Goal: Task Accomplishment & Management: Manage account settings

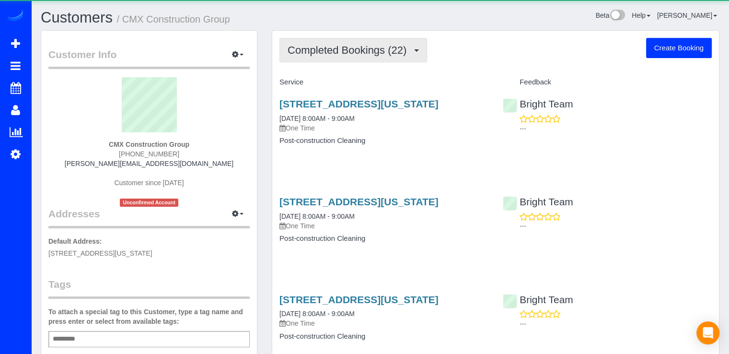
click at [365, 60] on button "Completed Bookings (22)" at bounding box center [353, 50] width 148 height 24
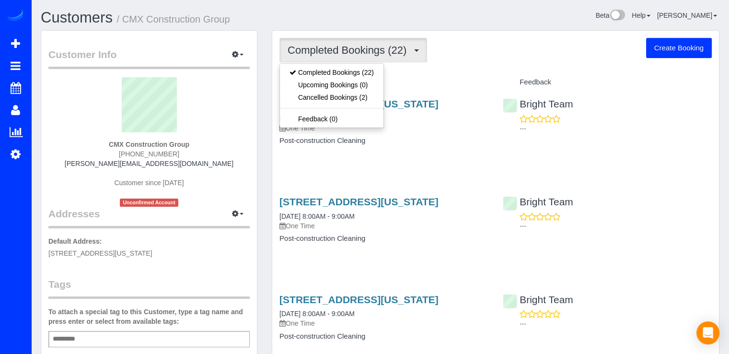
click at [417, 74] on div "Service" at bounding box center [383, 82] width 223 height 16
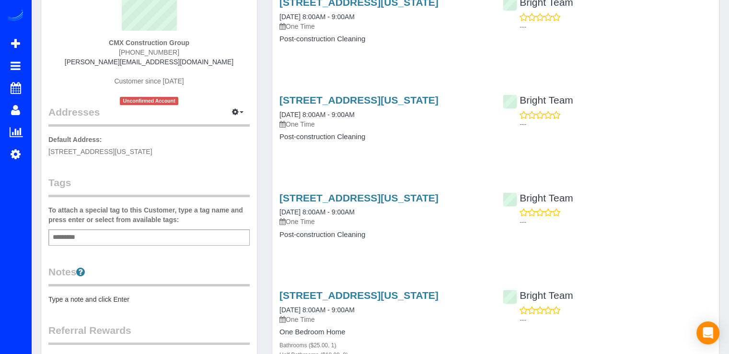
scroll to position [96, 0]
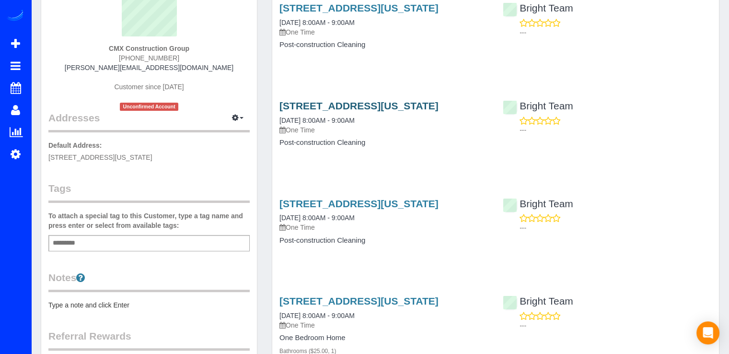
drag, startPoint x: 276, startPoint y: 116, endPoint x: 367, endPoint y: 116, distance: 90.6
click at [367, 116] on div "2754 Chain Bridge Rd Nw, Washington, DC 20016 09/10/2025 8:00AM - 9:00AM One Ti…" at bounding box center [383, 129] width 223 height 74
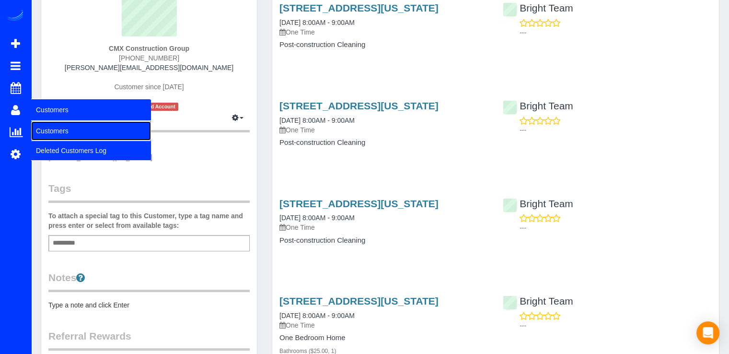
click at [41, 128] on link "Customers" at bounding box center [91, 130] width 120 height 19
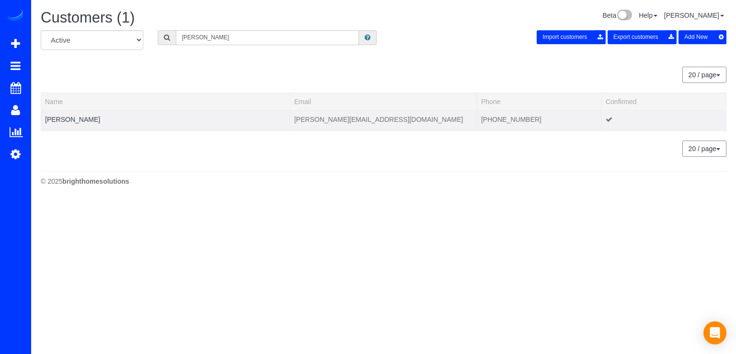
type input "Nancy Stern"
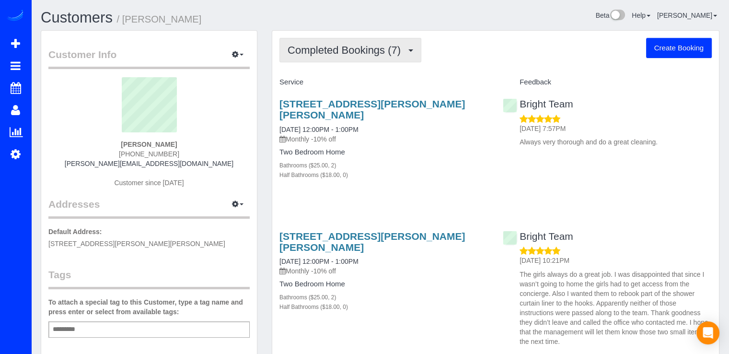
drag, startPoint x: 326, startPoint y: 59, endPoint x: 319, endPoint y: 62, distance: 7.6
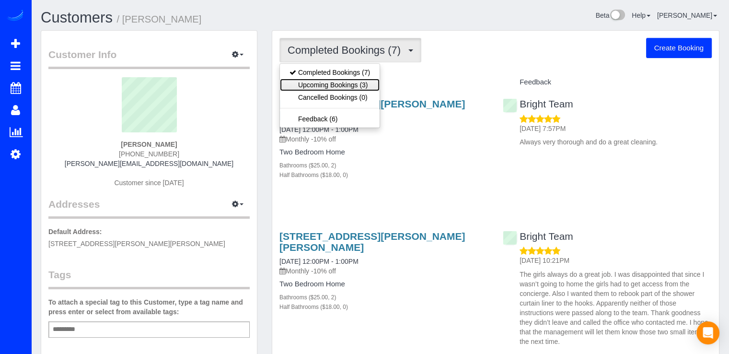
click at [320, 83] on link "Upcoming Bookings (3)" at bounding box center [330, 85] width 100 height 12
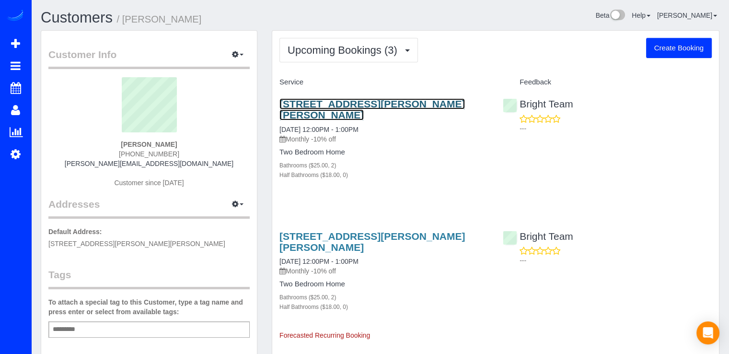
click at [318, 108] on link "4440 Willard Ave, Apt 1416, Chevy Chase, MD 20815" at bounding box center [371, 109] width 185 height 22
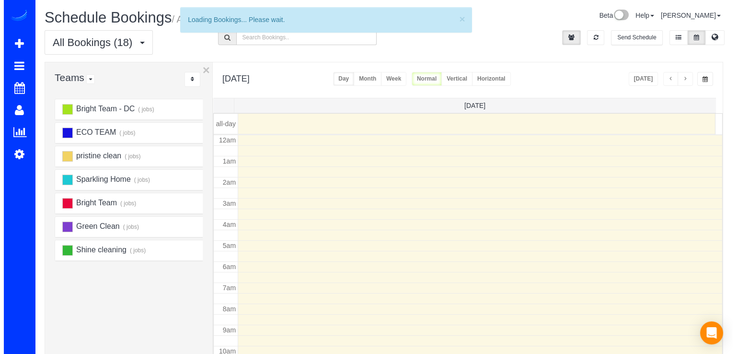
scroll to position [126, 0]
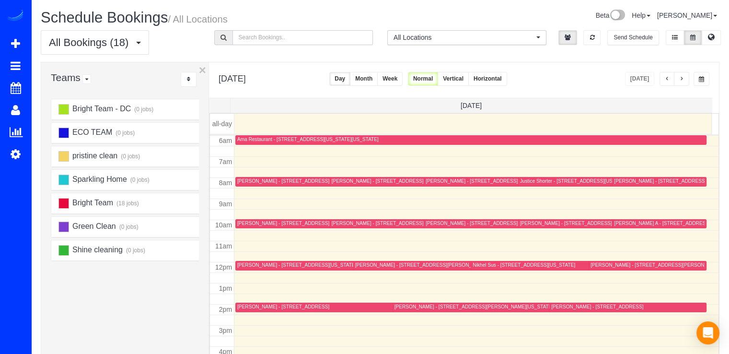
click at [281, 40] on input "text" at bounding box center [302, 37] width 141 height 15
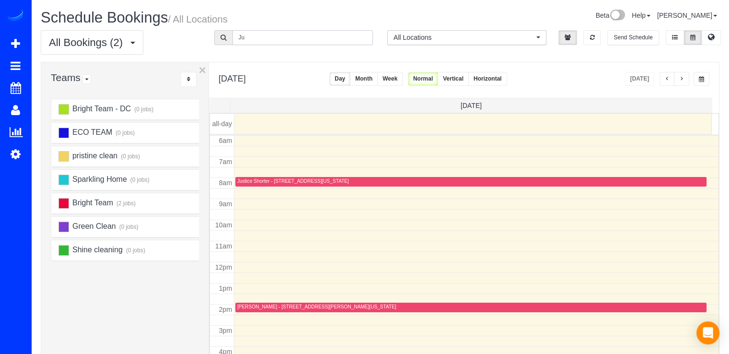
click at [241, 185] on div "12am 1am 2am 3am 4am 5am 6am 7am 8am 9am 10am 11am 12pm 1pm 2pm 3pm 4pm 5pm 6pm…" at bounding box center [464, 261] width 508 height 505
drag, startPoint x: 254, startPoint y: 37, endPoint x: 199, endPoint y: 23, distance: 56.8
click at [207, 30] on div "Ju" at bounding box center [293, 37] width 173 height 15
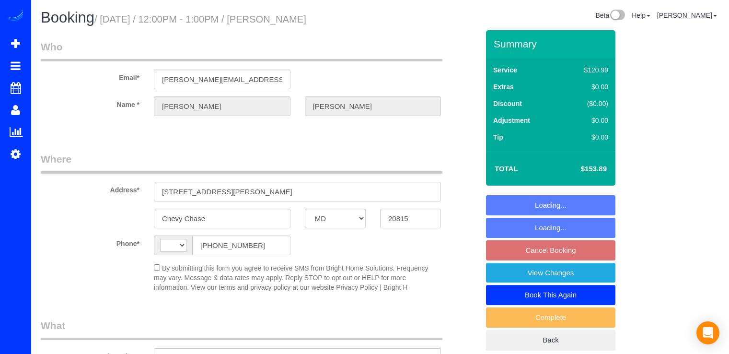
select select "MD"
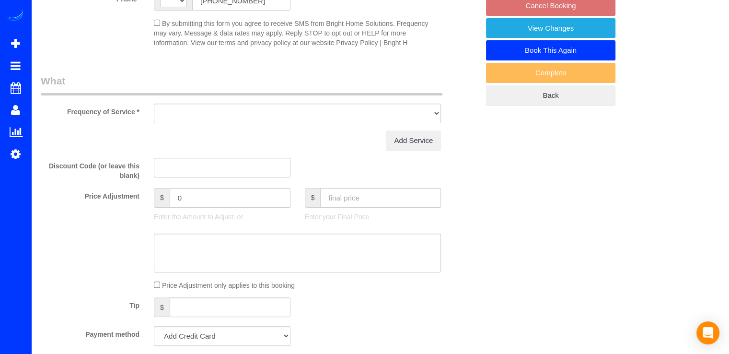
select select "string:[GEOGRAPHIC_DATA]"
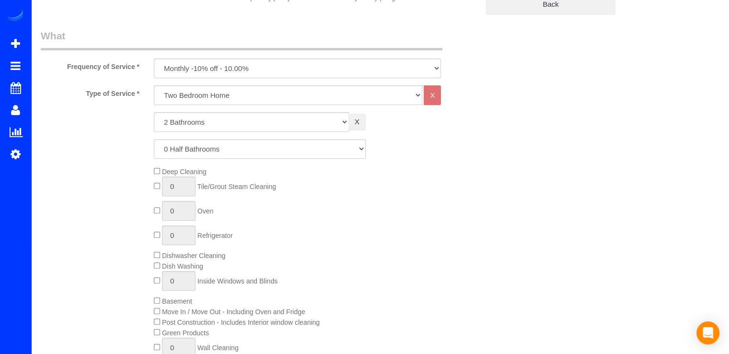
select select "object:839"
select select "string:fspay-c799739b-428e-448c-a3e7-ea861d12c32a"
select select "spot3"
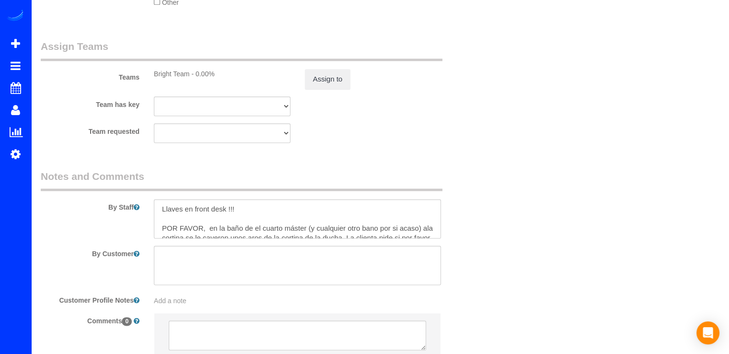
scroll to position [1252, 0]
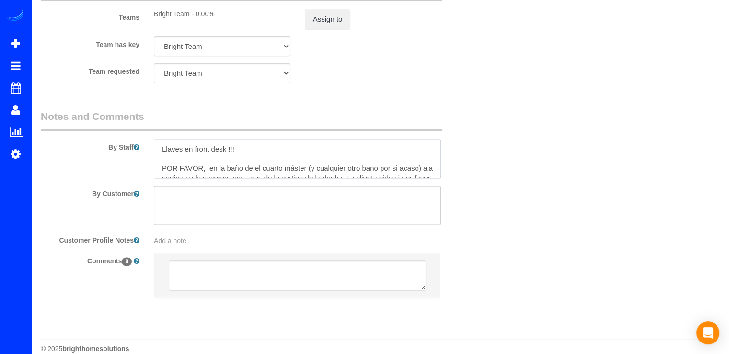
click at [161, 152] on textarea at bounding box center [297, 158] width 287 height 39
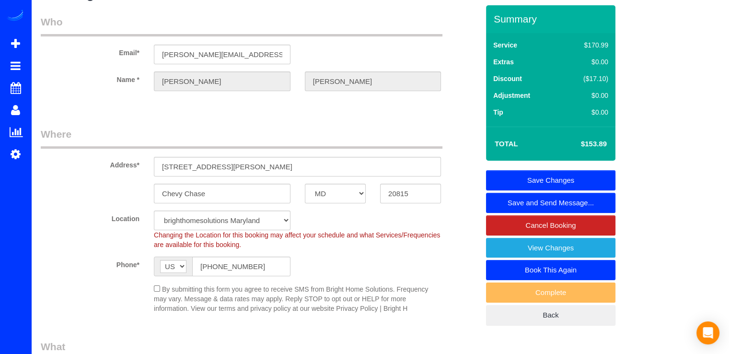
scroll to position [0, 0]
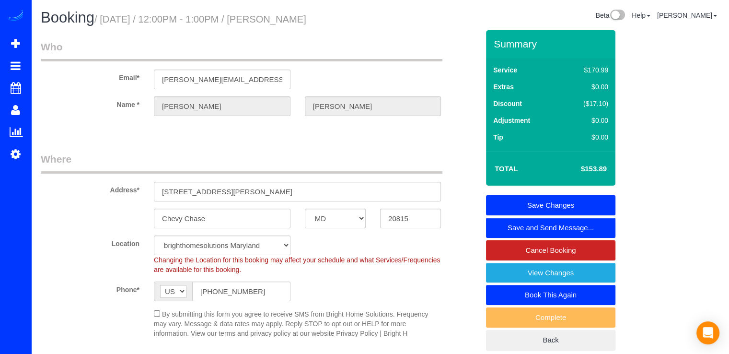
click at [579, 202] on link "Save Changes" at bounding box center [550, 205] width 129 height 20
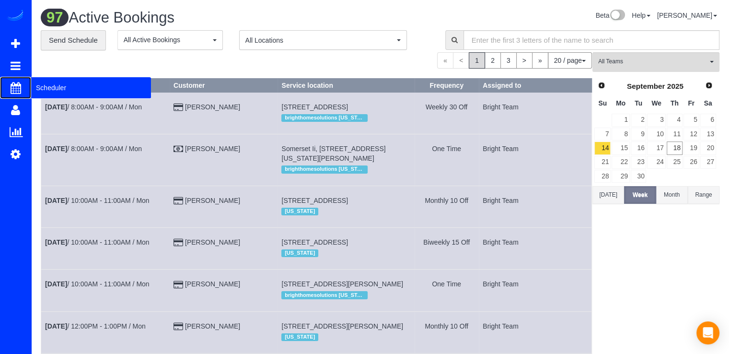
click at [40, 91] on span "Scheduler" at bounding box center [91, 88] width 120 height 22
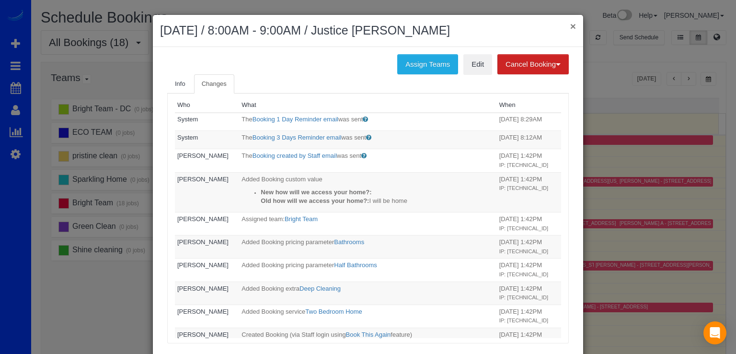
click at [570, 25] on button "×" at bounding box center [573, 26] width 6 height 10
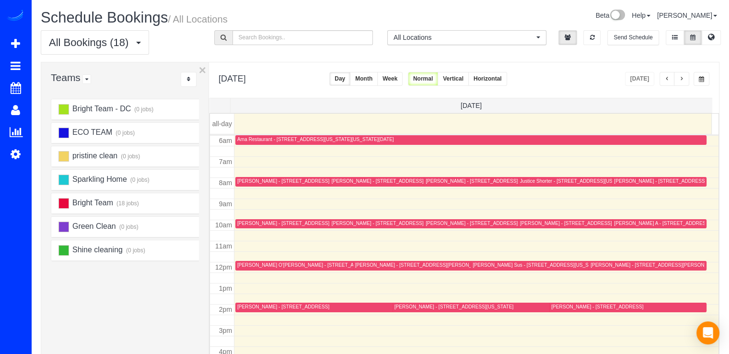
click at [680, 77] on span "button" at bounding box center [681, 79] width 5 height 6
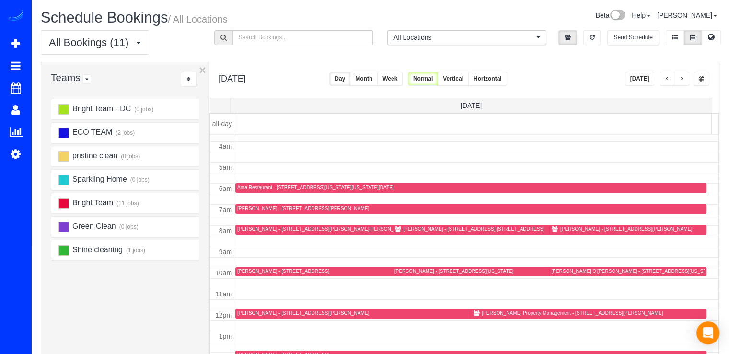
click at [634, 76] on button "Today" at bounding box center [640, 79] width 30 height 14
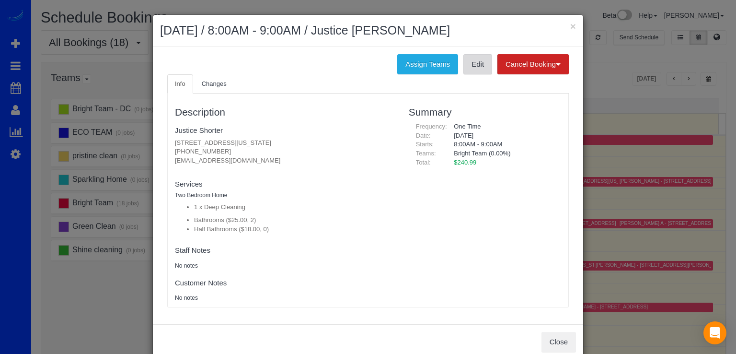
click at [469, 65] on link "Edit" at bounding box center [477, 64] width 29 height 20
click at [570, 27] on button "×" at bounding box center [573, 26] width 6 height 10
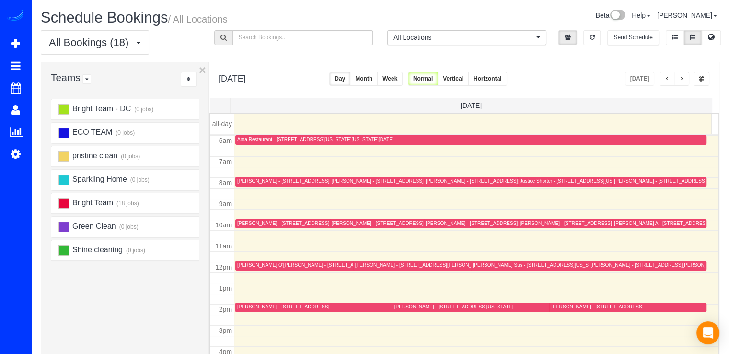
click at [678, 82] on button "button" at bounding box center [681, 79] width 15 height 14
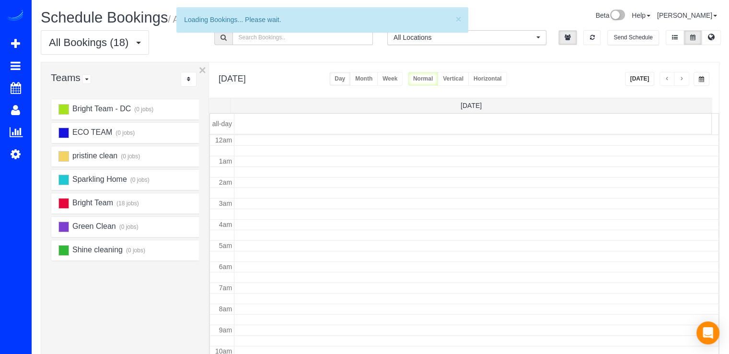
scroll to position [126, 0]
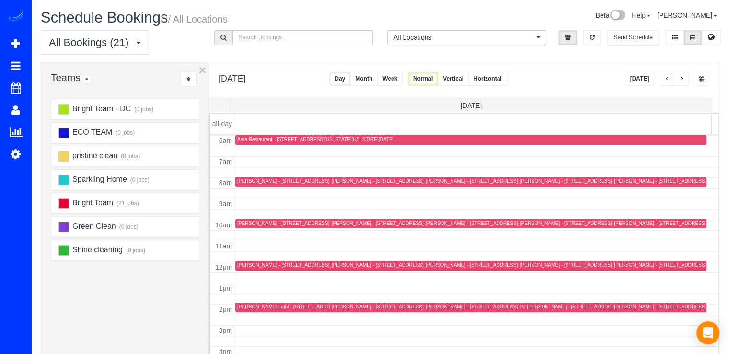
click at [678, 86] on div "Friday, Sep 19, 2025 Today Day Month Week Normal Vertical Horizontal" at bounding box center [464, 79] width 510 height 35
click at [683, 77] on span "button" at bounding box center [681, 79] width 5 height 6
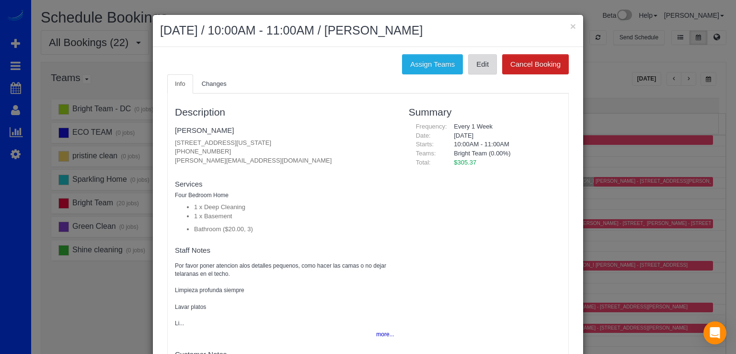
click at [471, 69] on link "Edit" at bounding box center [482, 64] width 29 height 20
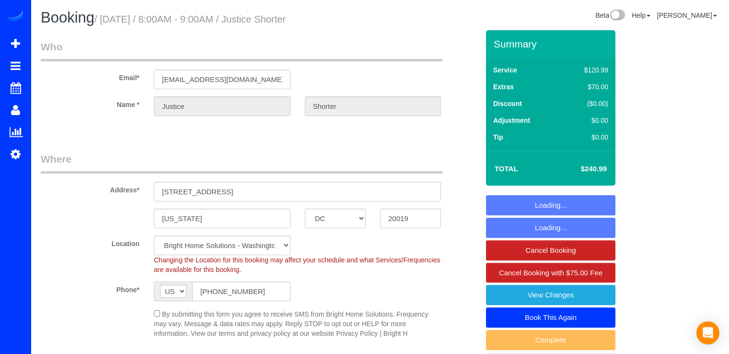
select select "DC"
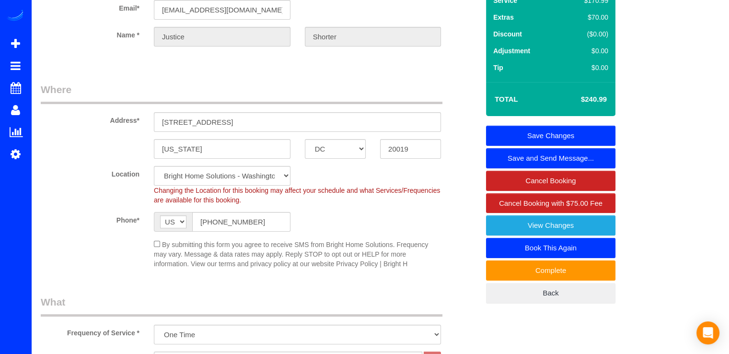
scroll to position [48, 0]
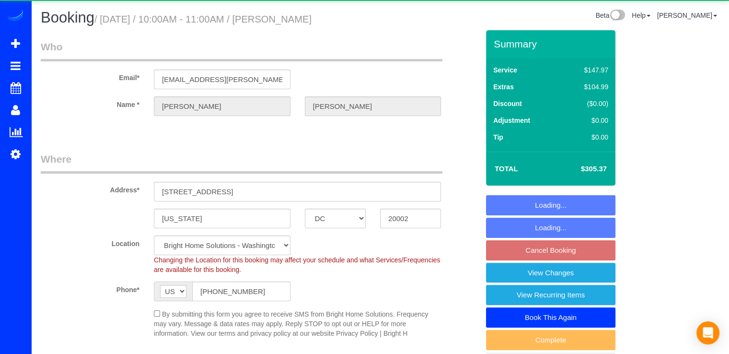
select select "3"
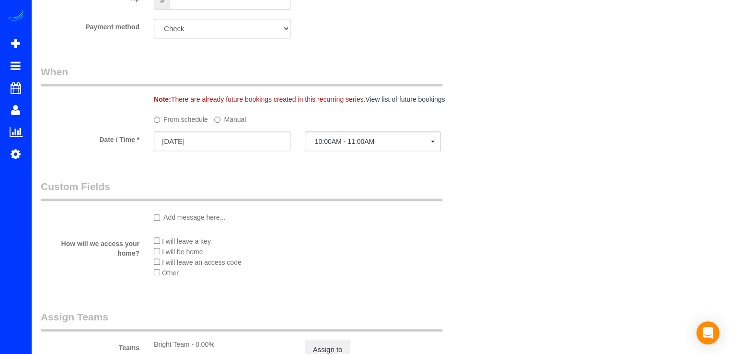
scroll to position [623, 0]
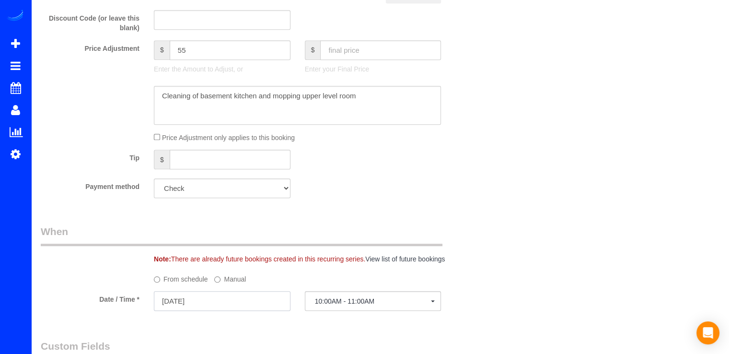
click at [218, 310] on input "09/23/2025" at bounding box center [222, 301] width 137 height 20
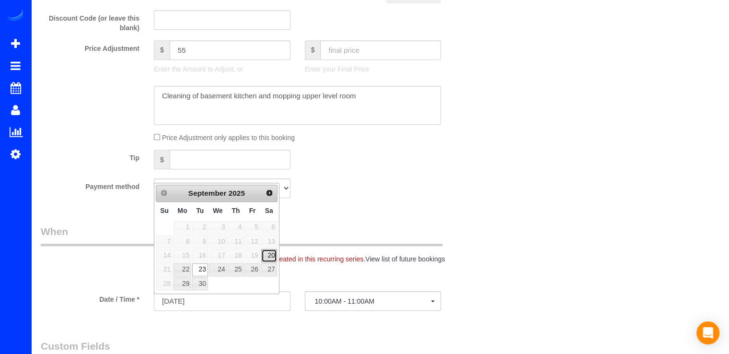
type input "09/20/2025"
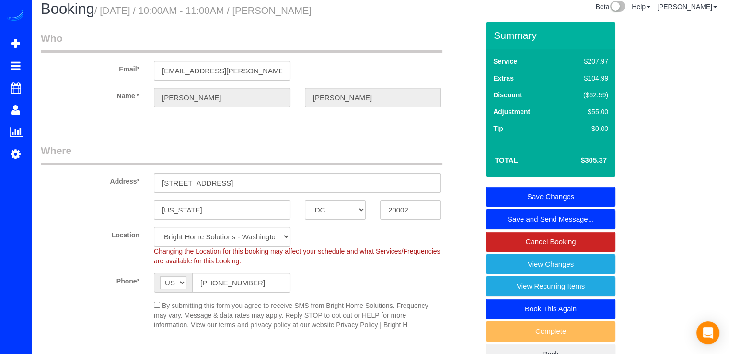
scroll to position [0, 0]
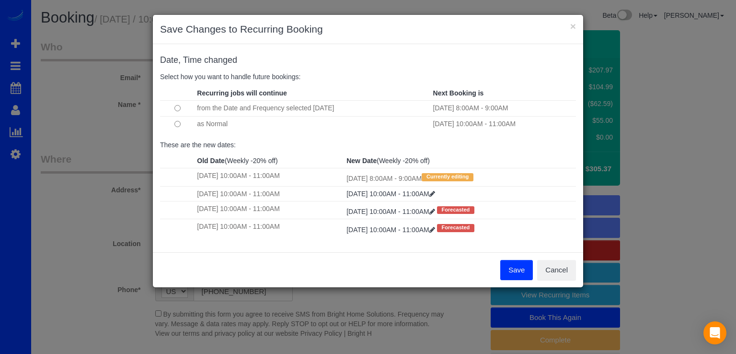
click at [514, 270] on button "Save" at bounding box center [516, 270] width 33 height 20
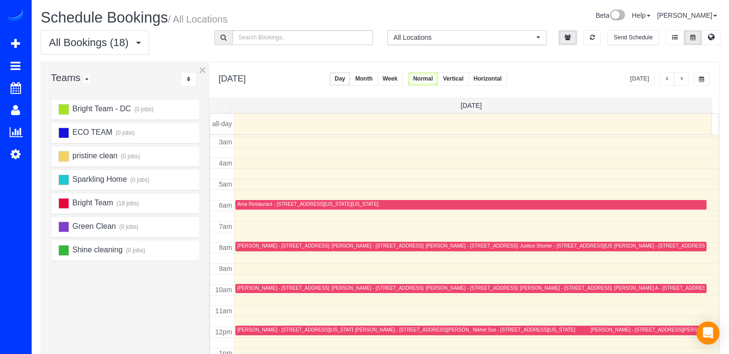
scroll to position [144, 0]
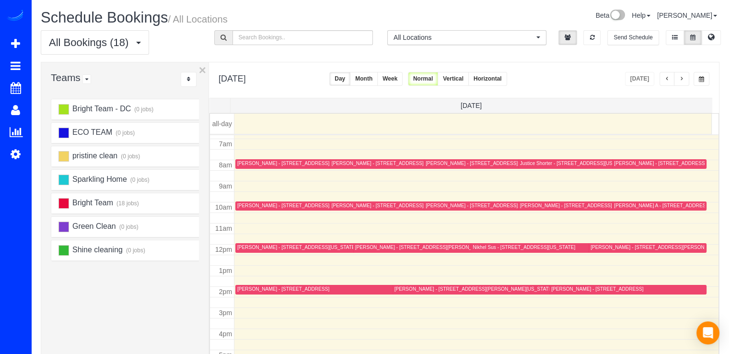
click at [680, 83] on button "button" at bounding box center [681, 79] width 15 height 14
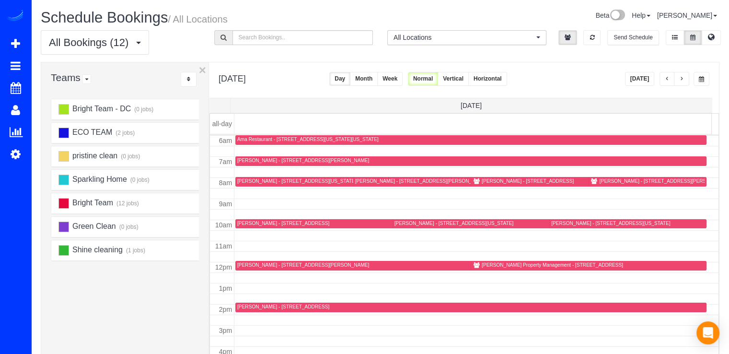
click at [683, 83] on button "button" at bounding box center [681, 79] width 15 height 14
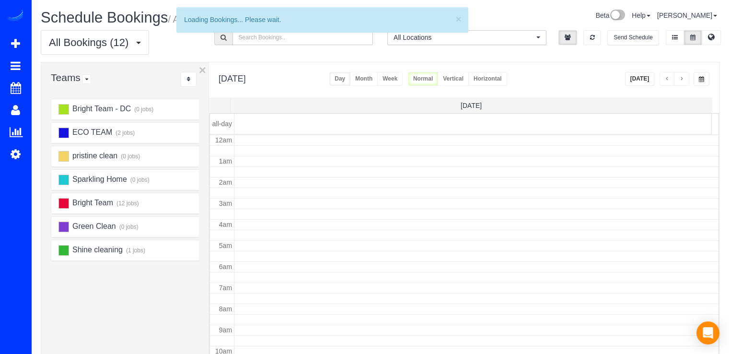
scroll to position [126, 0]
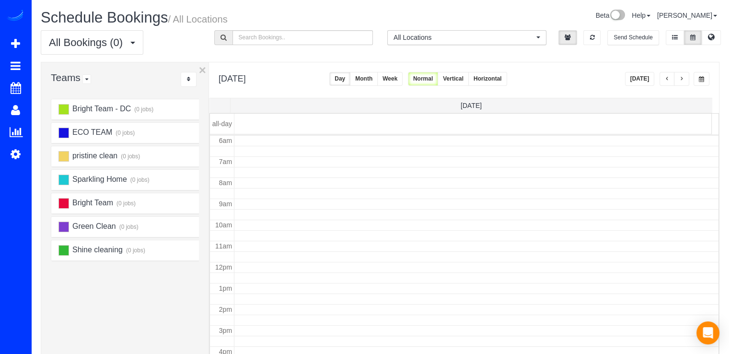
click at [683, 83] on button "button" at bounding box center [681, 79] width 15 height 14
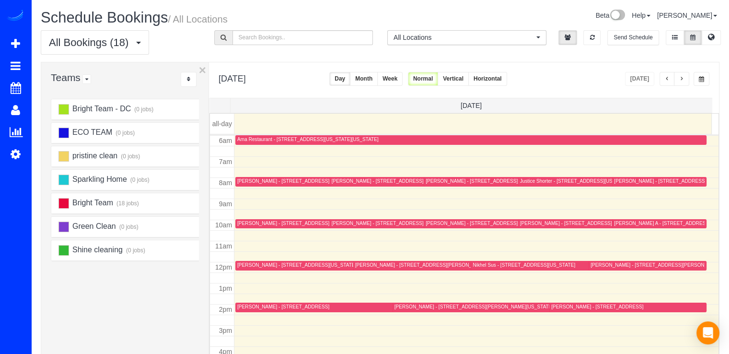
click at [284, 45] on div "All Bookings (18) All Bookings Unassigned Bookings Recurring Bookings New Custo…" at bounding box center [380, 46] width 693 height 32
type input "ni"
